Goal: Communication & Community: Answer question/provide support

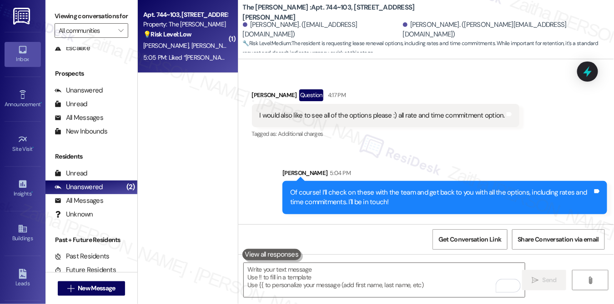
scroll to position [971, 0]
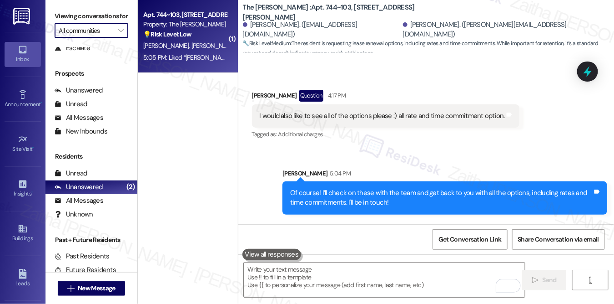
click at [93, 38] on input "All communities" at bounding box center [86, 30] width 55 height 15
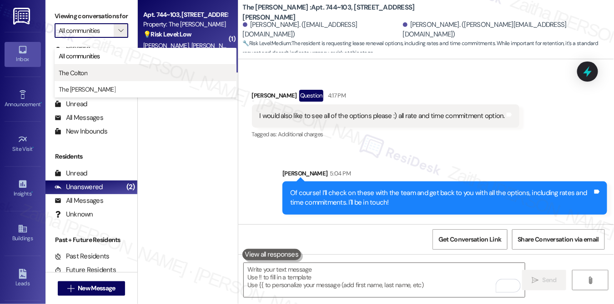
click at [84, 73] on span "The Colton" at bounding box center [73, 72] width 29 height 9
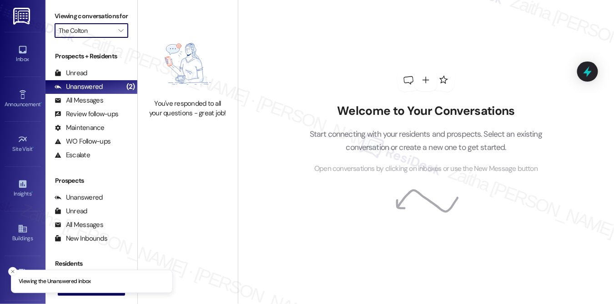
click at [97, 38] on input "The Colton" at bounding box center [86, 30] width 55 height 15
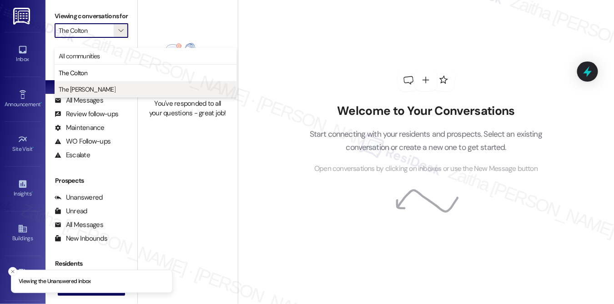
click at [94, 87] on span "The [PERSON_NAME]" at bounding box center [146, 89] width 174 height 9
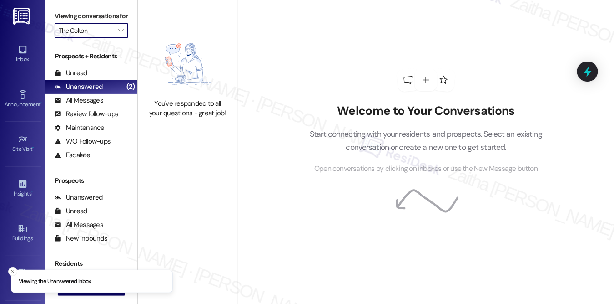
type input "The [PERSON_NAME]"
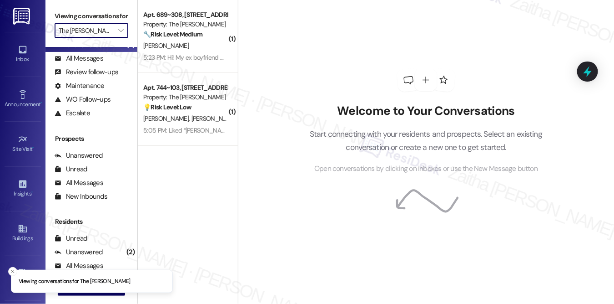
scroll to position [107, 0]
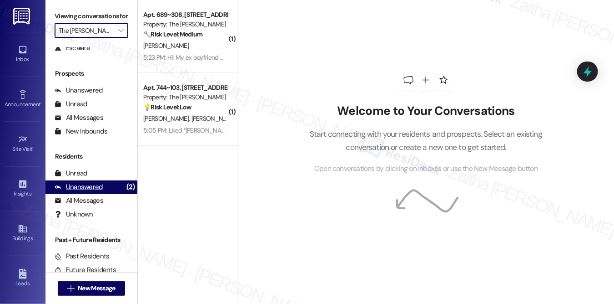
click at [91, 192] on div "Unanswered" at bounding box center [79, 187] width 48 height 10
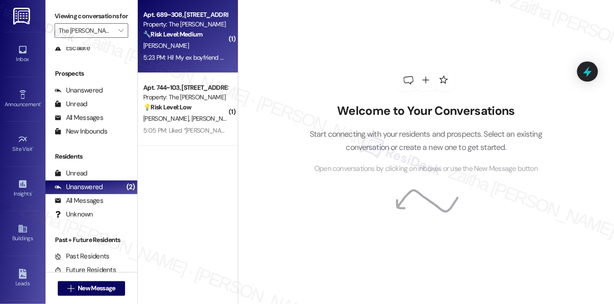
click at [192, 44] on div "[PERSON_NAME]" at bounding box center [185, 45] width 86 height 11
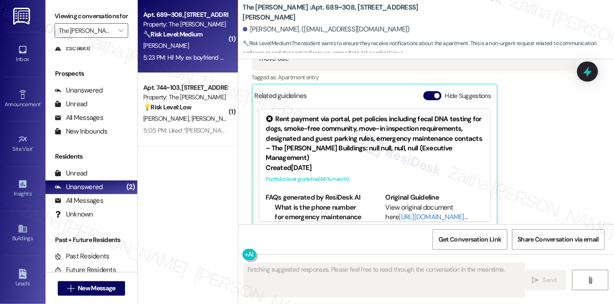
scroll to position [287, 0]
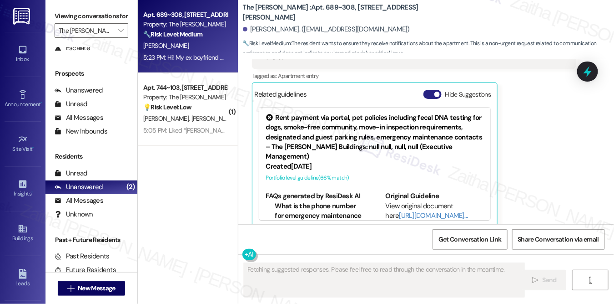
click at [427, 90] on button "Hide Suggestions" at bounding box center [433, 94] width 18 height 9
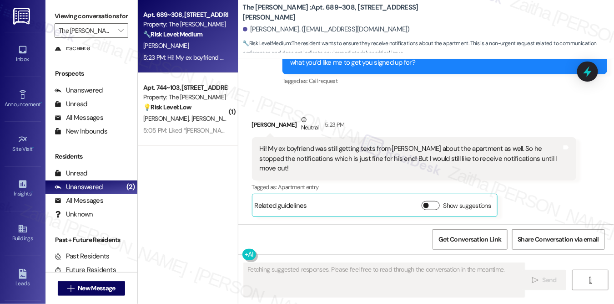
scroll to position [166, 0]
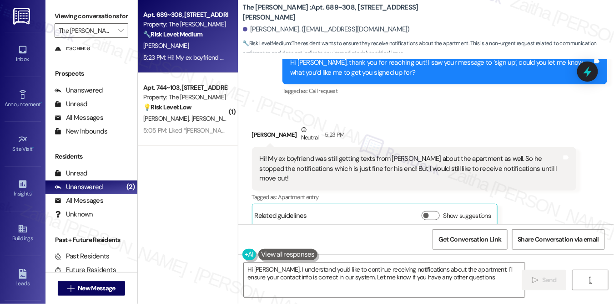
type textarea "Hi [PERSON_NAME], I understand you'd like to continue receiving notifications a…"
drag, startPoint x: 248, startPoint y: 29, endPoint x: 291, endPoint y: 25, distance: 43.9
click at [291, 25] on div "[PERSON_NAME]. ([EMAIL_ADDRESS][DOMAIN_NAME])" at bounding box center [326, 30] width 167 height 10
copy div "[PERSON_NAME]"
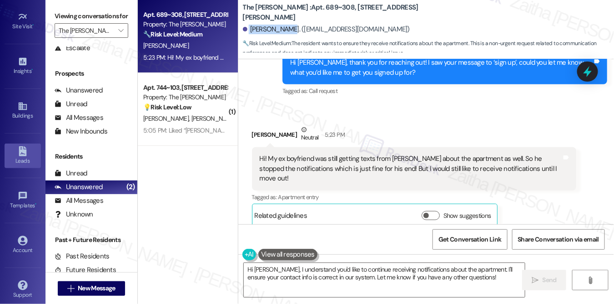
scroll to position [127, 0]
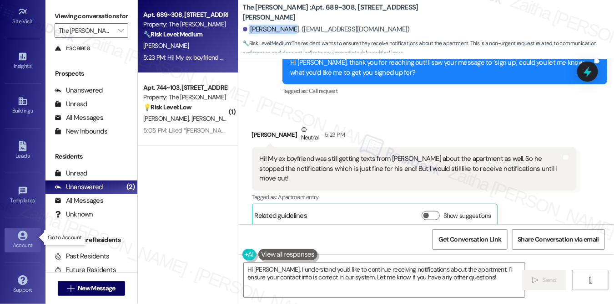
click at [30, 235] on link "Account" at bounding box center [23, 240] width 36 height 25
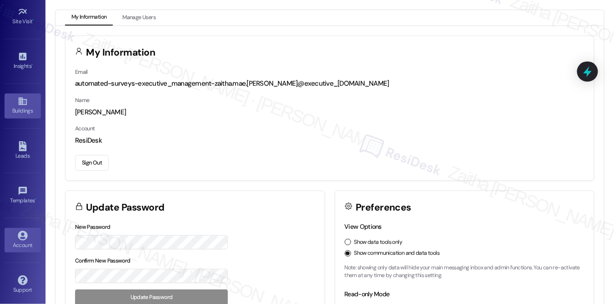
click at [24, 106] on div "Buildings" at bounding box center [23, 110] width 46 height 9
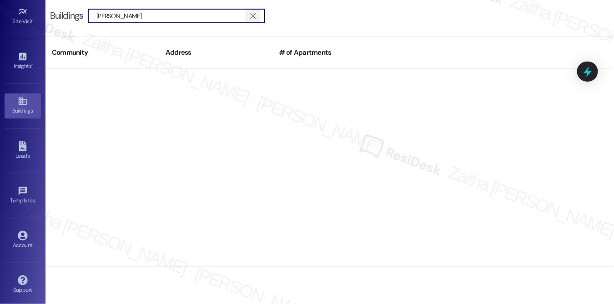
type input "[PERSON_NAME]"
click at [250, 17] on span "" at bounding box center [252, 16] width 9 height 14
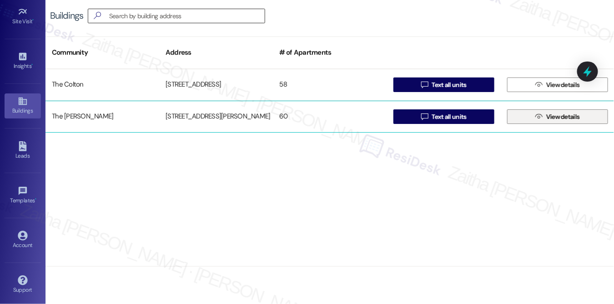
click at [561, 118] on span "View details" at bounding box center [564, 117] width 34 height 10
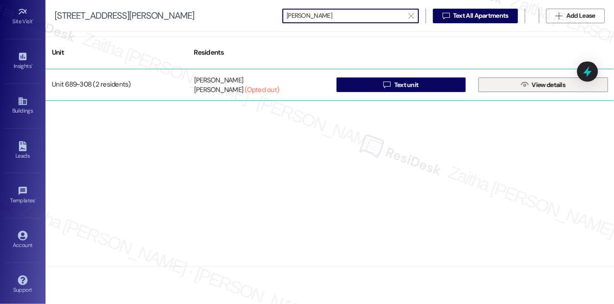
type input "[PERSON_NAME]"
click at [542, 85] on span "View details" at bounding box center [549, 85] width 34 height 10
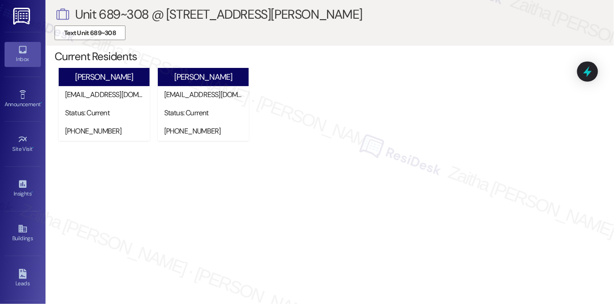
click at [20, 63] on div "Inbox" at bounding box center [23, 59] width 46 height 9
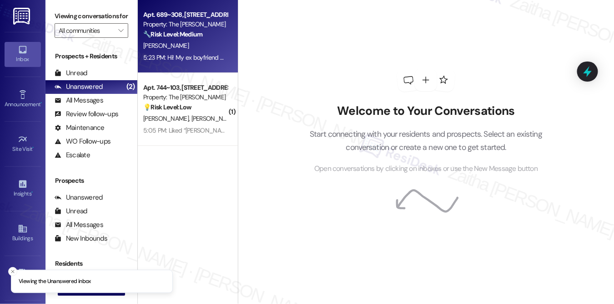
click at [195, 46] on div "[PERSON_NAME]" at bounding box center [185, 45] width 86 height 11
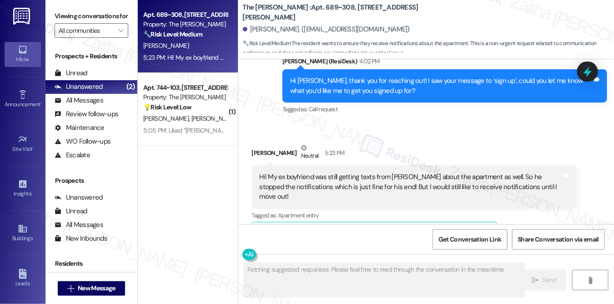
scroll to position [121, 0]
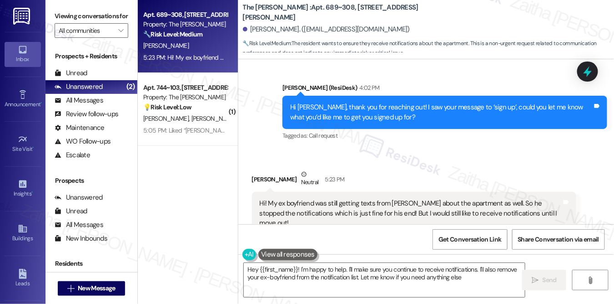
type textarea "Hey {{first_name}}! I'm happy to help. I'll make sure you continue to receive n…"
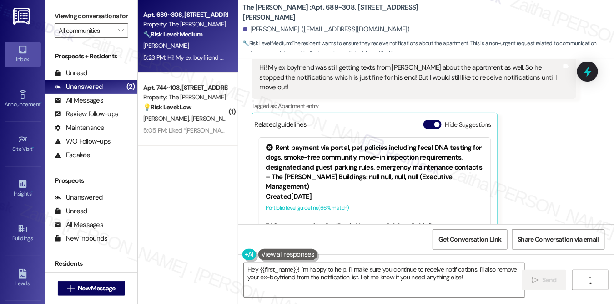
scroll to position [287, 0]
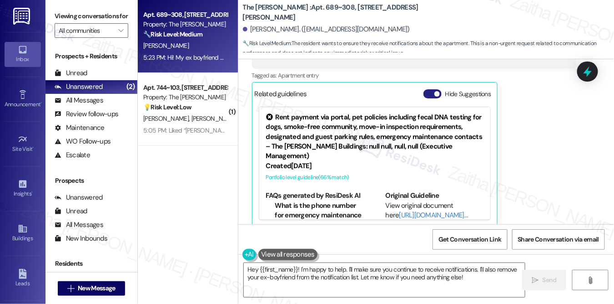
click at [426, 89] on button "Hide Suggestions" at bounding box center [433, 93] width 18 height 9
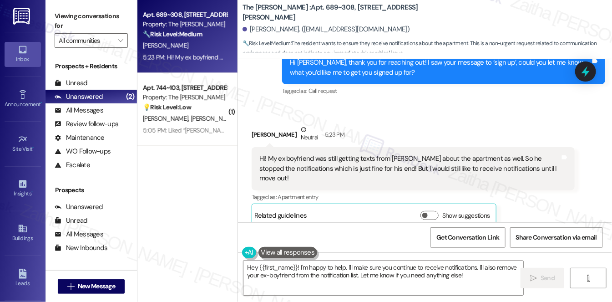
scroll to position [167, 0]
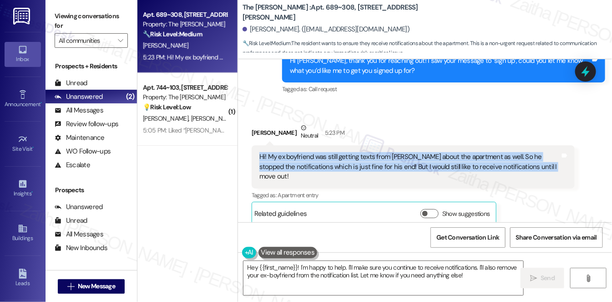
drag, startPoint x: 257, startPoint y: 154, endPoint x: 549, endPoint y: 172, distance: 293.2
click at [549, 172] on div "Hi! My ex boyfriend was still getting texts from [PERSON_NAME] about the apartm…" at bounding box center [413, 166] width 323 height 43
copy div "Hi! My ex boyfriend was still getting texts from [PERSON_NAME] about the apartm…"
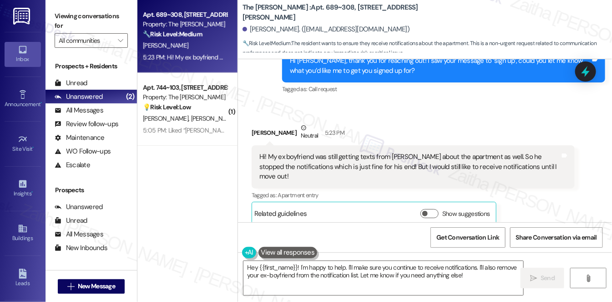
click at [502, 118] on div "Received via SMS [PERSON_NAME] Neutral 5:23 PM Hi! My ex boyfriend was still ge…" at bounding box center [413, 174] width 337 height 116
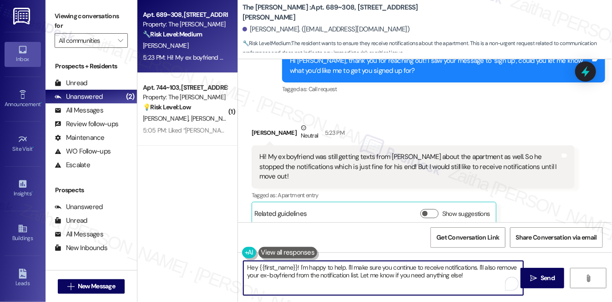
drag, startPoint x: 247, startPoint y: 267, endPoint x: 473, endPoint y: 272, distance: 226.2
click at [472, 274] on textarea "Hey {{first_name}}! I'm happy to help. I'll make sure you continue to receive n…" at bounding box center [383, 278] width 280 height 34
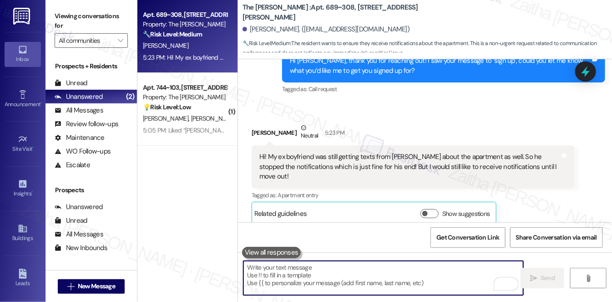
paste textarea "thanks for letting me know! Since only your boyfriend opted out, you’ll continu…"
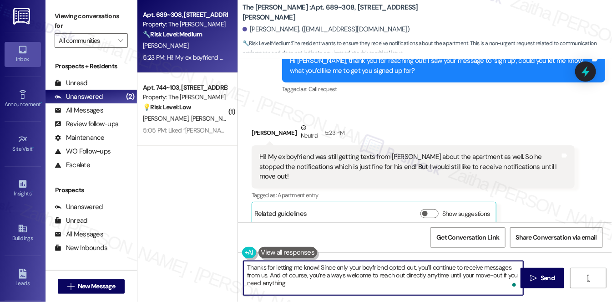
click at [290, 283] on textarea "Thanks for letting me know! Since only your boyfriend opted out, you’ll continu…" at bounding box center [383, 278] width 280 height 34
type textarea "Thanks for letting me know! Since only your boyfriend opted out, you’ll continu…"
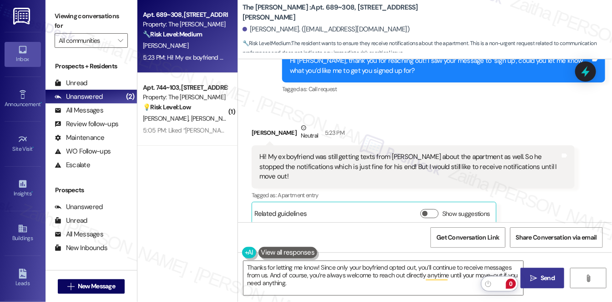
click at [542, 278] on span "Send" at bounding box center [548, 278] width 14 height 10
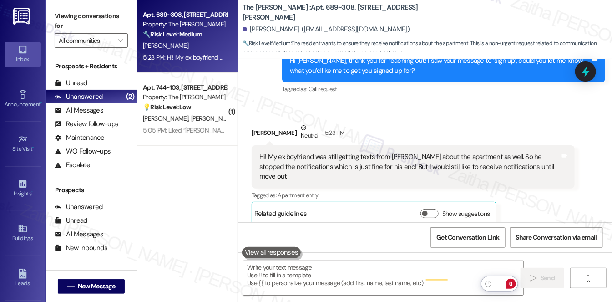
scroll to position [167, 0]
